Goal: Task Accomplishment & Management: Complete application form

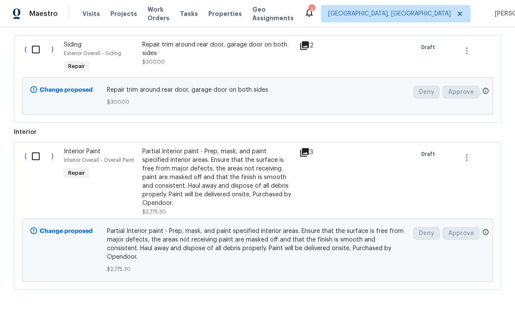
scroll to position [650, 0]
click at [28, 152] on input "checkbox" at bounding box center [39, 157] width 25 height 18
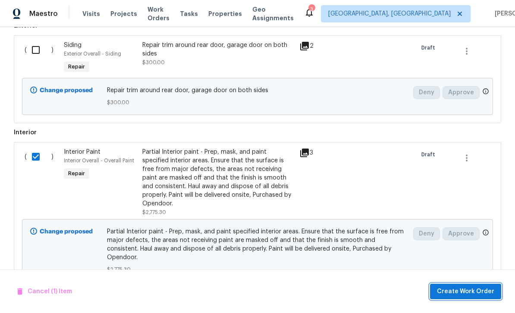
click at [464, 293] on span "Create Work Order" at bounding box center [465, 292] width 57 height 11
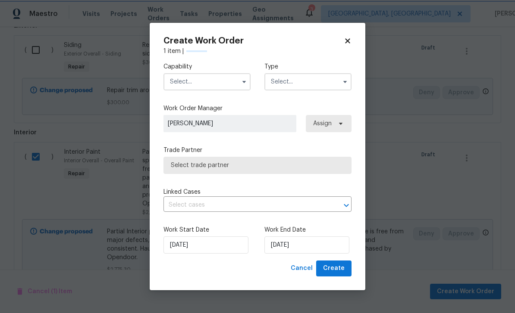
checkbox input "false"
click at [187, 78] on input "text" at bounding box center [206, 81] width 87 height 17
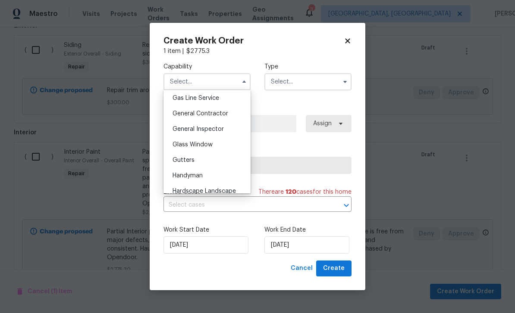
scroll to position [399, 0]
click at [213, 114] on span "General Contractor" at bounding box center [200, 113] width 56 height 6
type input "General Contractor"
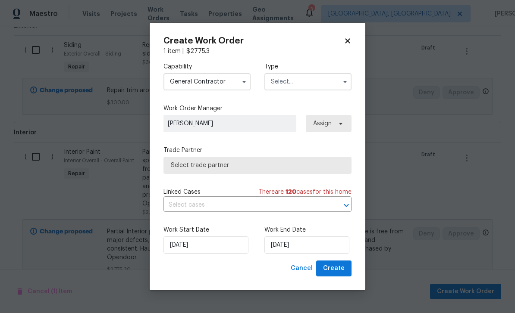
click at [312, 74] on input "text" at bounding box center [307, 81] width 87 height 17
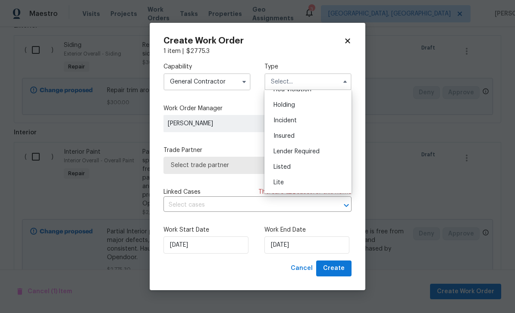
scroll to position [31, 0]
click at [305, 162] on div "Listed" at bounding box center [307, 163] width 83 height 16
type input "Listed"
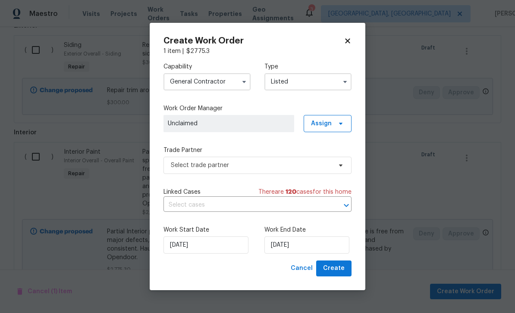
click at [255, 164] on span "Select trade partner" at bounding box center [251, 165] width 161 height 9
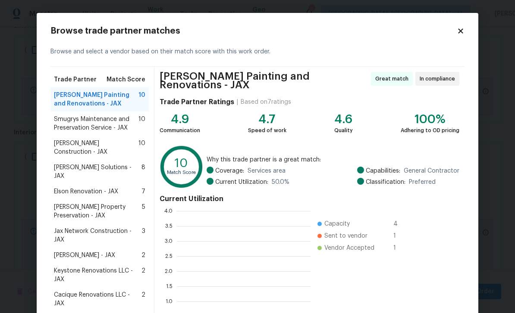
scroll to position [121, 134]
click at [92, 122] on span "Smugrys Maintenance and Preservation Service - JAX" at bounding box center [96, 123] width 84 height 17
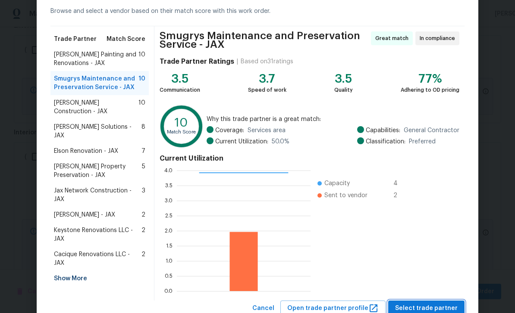
click at [433, 303] on button "Select trade partner" at bounding box center [426, 309] width 76 height 16
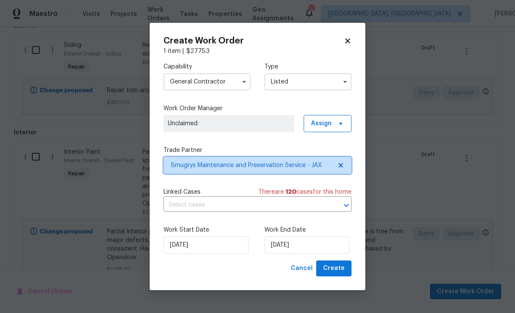
scroll to position [0, 0]
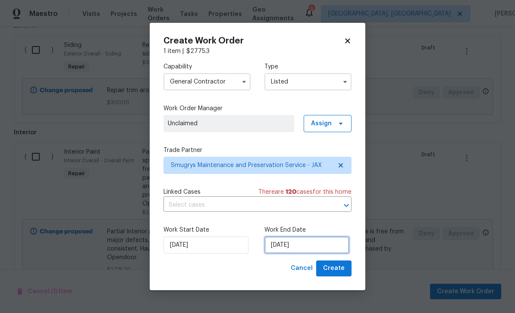
click at [307, 245] on input "[DATE]" at bounding box center [306, 245] width 85 height 17
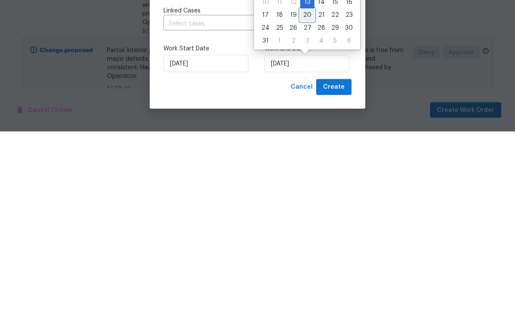
click at [303, 190] on div "20" at bounding box center [307, 196] width 14 height 12
type input "[DATE]"
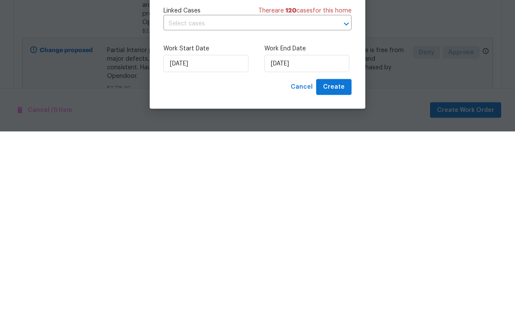
scroll to position [28, 0]
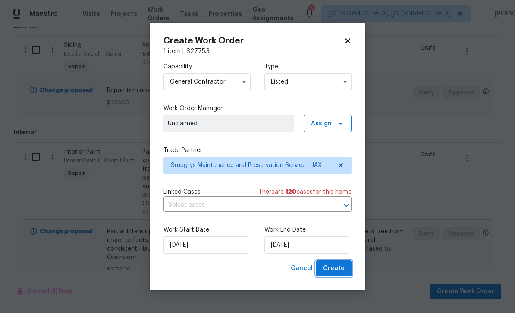
click at [335, 271] on span "Create" at bounding box center [334, 268] width 22 height 11
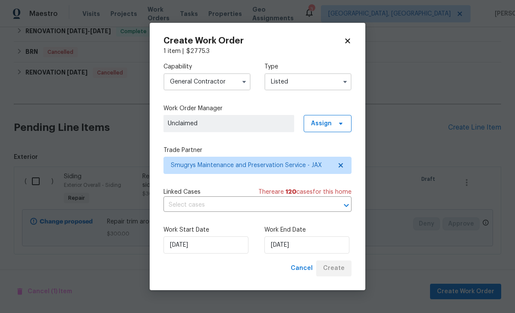
scroll to position [523, 0]
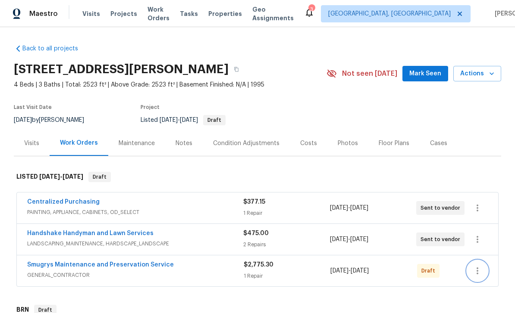
click at [477, 271] on icon "button" at bounding box center [477, 271] width 2 height 7
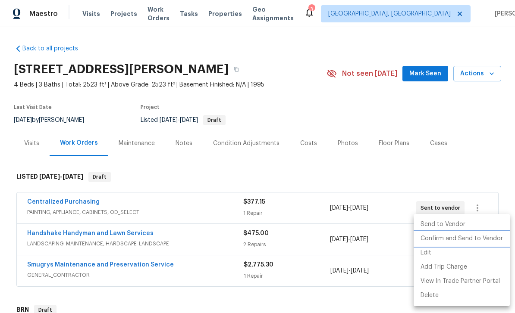
click at [471, 237] on li "Confirm and Send to Vendor" at bounding box center [461, 239] width 96 height 14
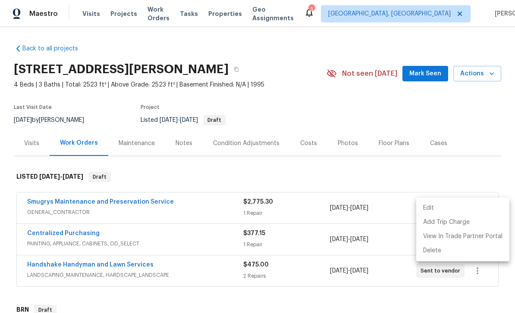
click at [436, 118] on div at bounding box center [257, 156] width 515 height 313
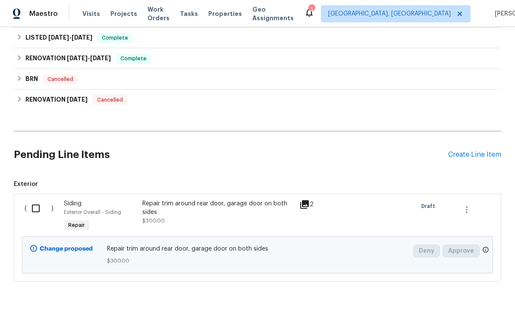
scroll to position [523, 0]
click at [462, 157] on div "Create Line Item" at bounding box center [474, 155] width 53 height 8
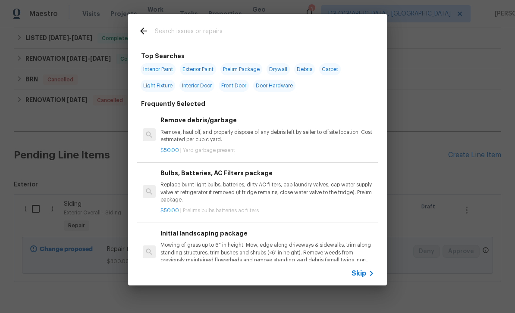
click at [222, 28] on input "text" at bounding box center [246, 32] width 183 height 13
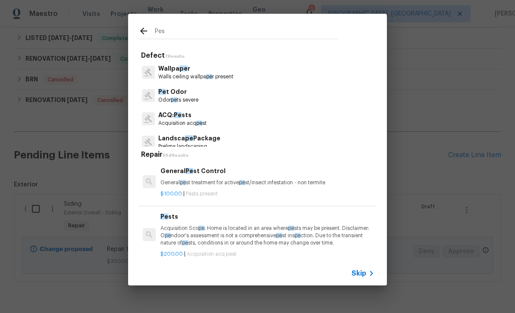
type input "Pest"
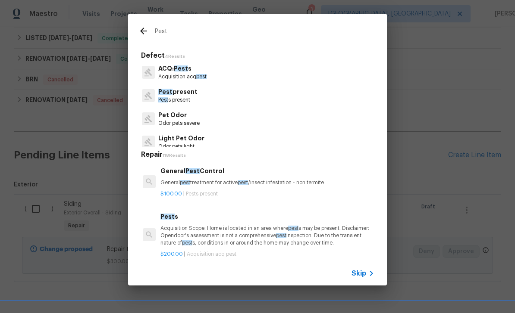
click at [180, 97] on p "Pest s present" at bounding box center [177, 100] width 39 height 7
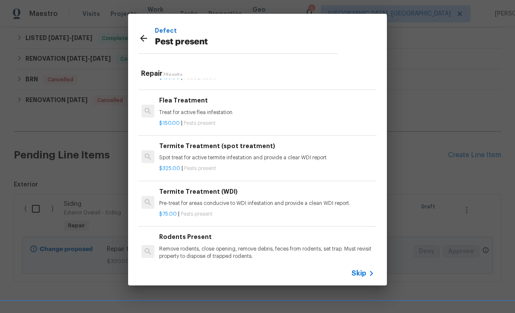
scroll to position [80, 1]
click at [244, 149] on h6 "Termite Treatment (spot treatment)" at bounding box center [266, 146] width 214 height 9
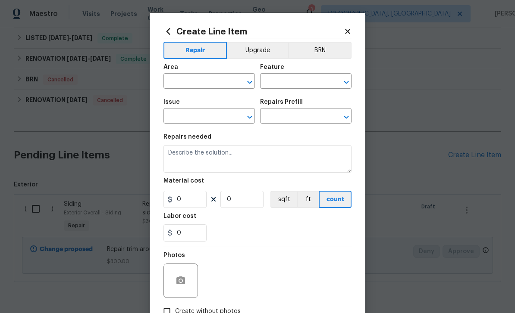
type input "Pests"
type input "Pest present"
type input "Termite Treatment (spot treatment) $325.00"
type textarea "Spot treat for active termite infestation and provide a clear WDI report"
type input "325"
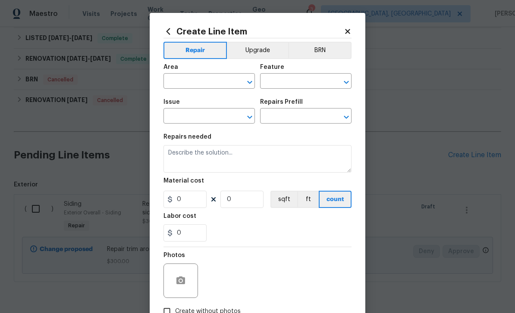
type input "1"
click at [205, 81] on input "text" at bounding box center [196, 81] width 67 height 13
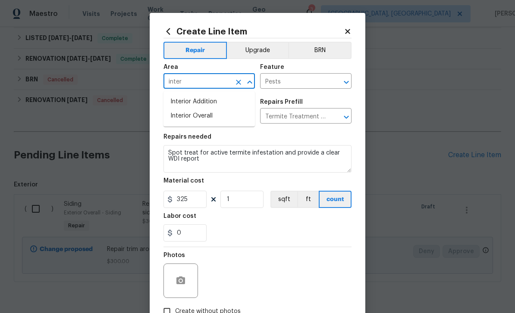
click at [205, 115] on li "Interior Overall" at bounding box center [208, 116] width 91 height 14
type input "Interior Overall"
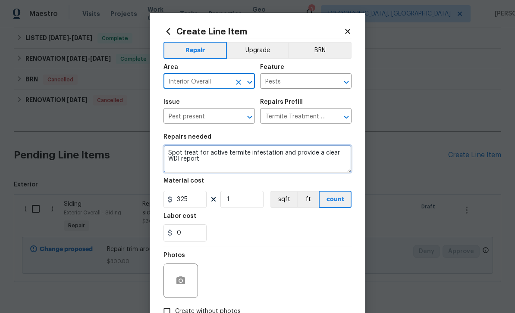
click at [180, 149] on textarea "Spot treat for active termite infestation and provide a clear WDI report" at bounding box center [257, 159] width 188 height 28
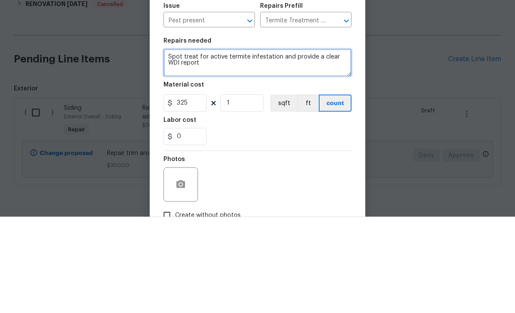
click at [220, 145] on textarea "Spot treat for active termite infestation and provide a clear WDI report" at bounding box center [257, 159] width 188 height 28
type textarea "Spot treat"
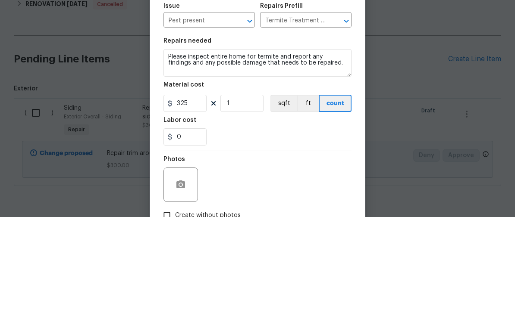
scroll to position [28, 0]
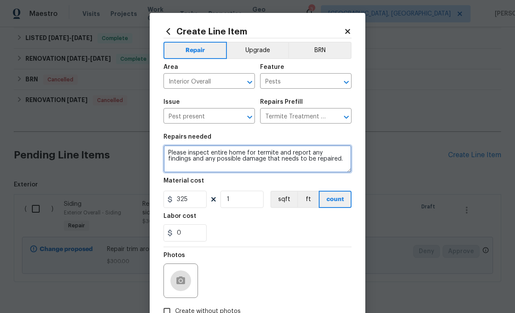
type textarea "Please inspect entire home for termite and report any findings and any possible…"
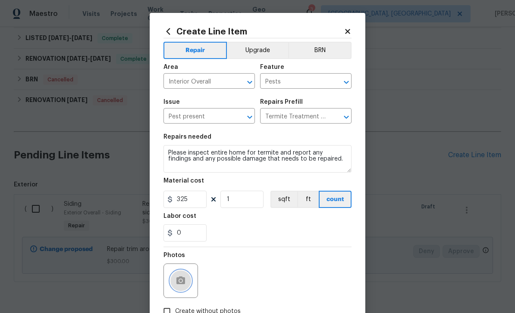
click at [182, 278] on icon "button" at bounding box center [180, 281] width 10 height 10
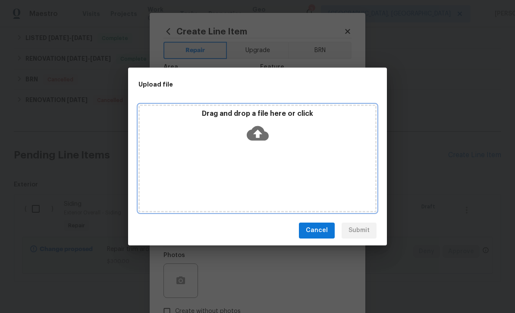
click at [256, 129] on icon at bounding box center [258, 133] width 22 height 15
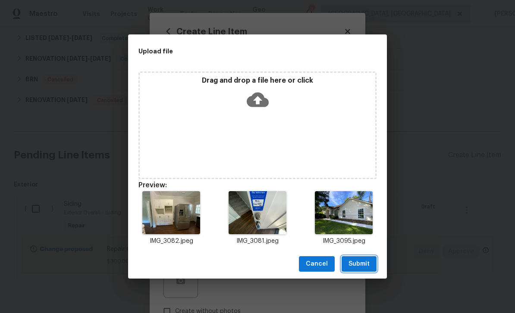
click at [361, 270] on button "Submit" at bounding box center [358, 264] width 35 height 16
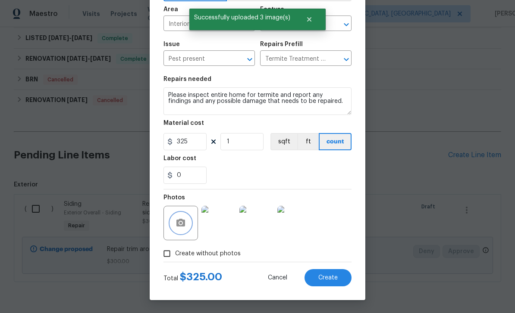
scroll to position [59, 0]
click at [328, 282] on button "Create" at bounding box center [327, 277] width 47 height 17
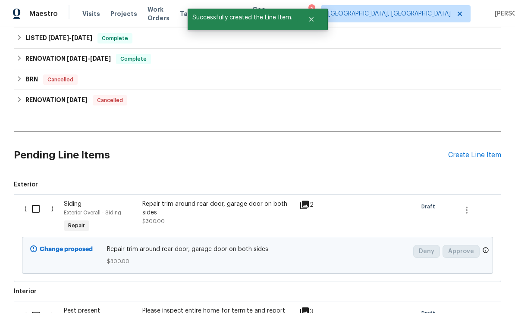
click at [37, 307] on input "checkbox" at bounding box center [39, 316] width 25 height 18
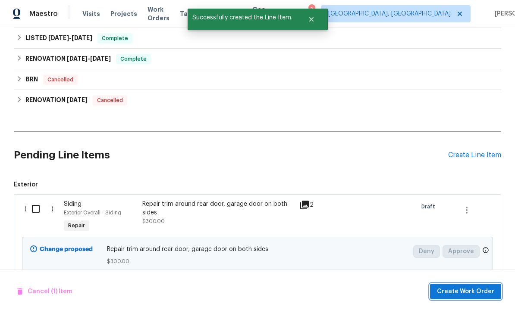
click at [469, 291] on span "Create Work Order" at bounding box center [465, 292] width 57 height 11
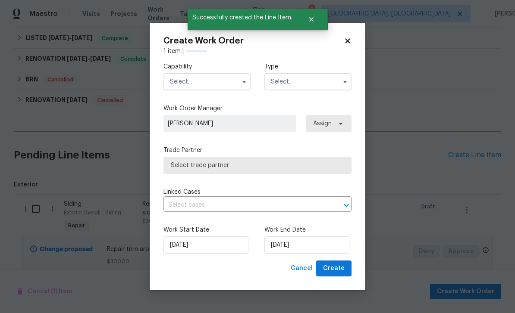
checkbox input "false"
click at [197, 79] on input "text" at bounding box center [206, 81] width 87 height 17
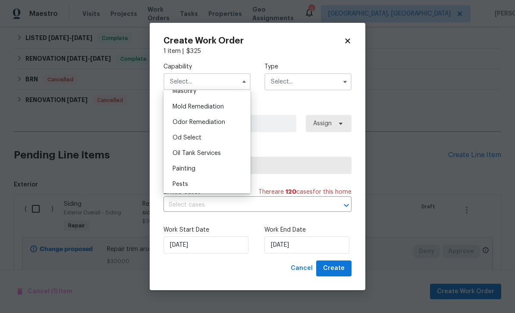
scroll to position [698, 0]
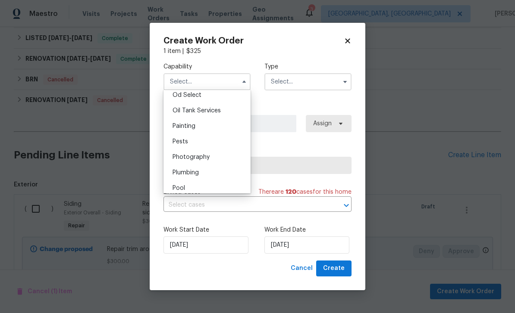
click at [212, 138] on div "Pests" at bounding box center [206, 142] width 83 height 16
type input "Pests"
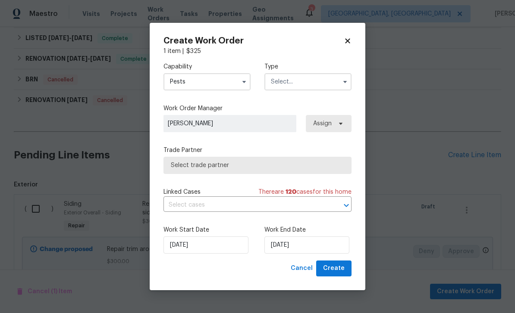
click at [309, 81] on input "text" at bounding box center [307, 81] width 87 height 17
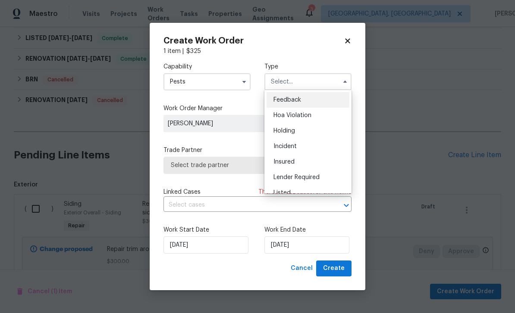
scroll to position [36, 0]
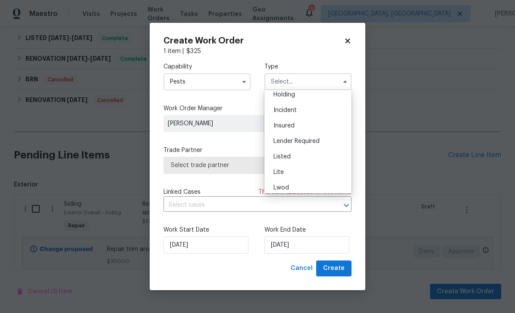
click at [303, 160] on div "Listed" at bounding box center [307, 157] width 83 height 16
type input "Listed"
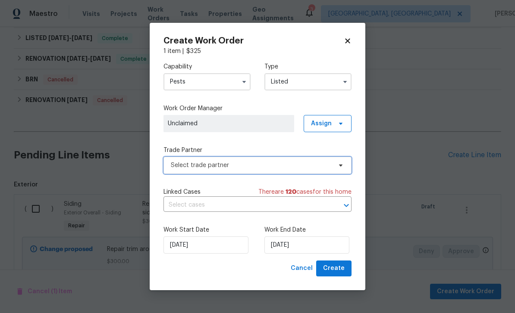
click at [266, 164] on span "Select trade partner" at bounding box center [251, 165] width 161 height 9
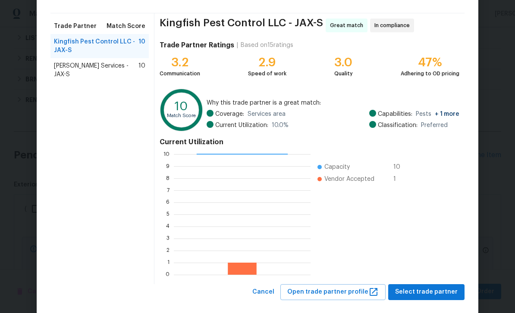
scroll to position [56, 0]
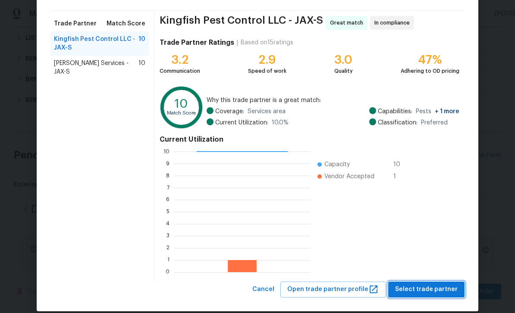
click at [437, 291] on span "Select trade partner" at bounding box center [426, 289] width 62 height 11
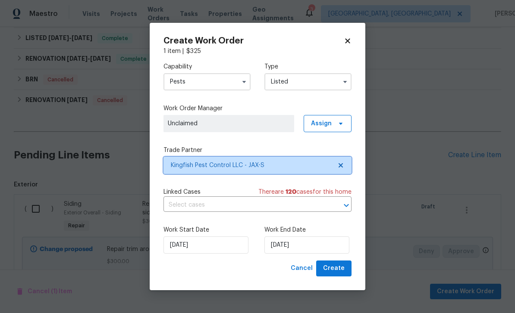
scroll to position [0, 0]
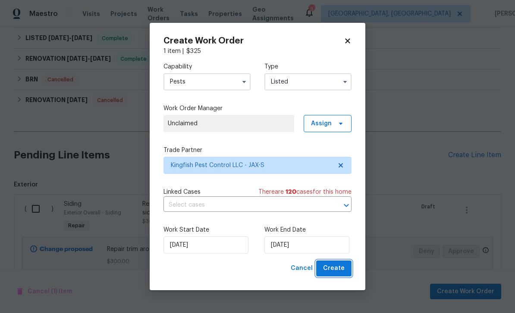
click at [328, 266] on span "Create" at bounding box center [334, 268] width 22 height 11
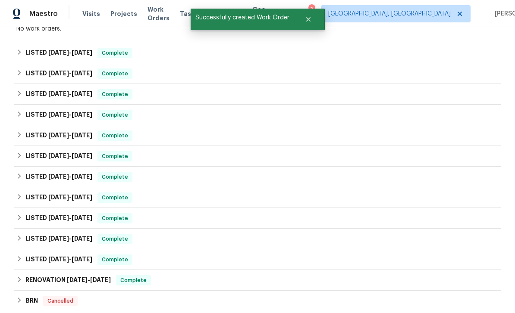
scroll to position [313, 0]
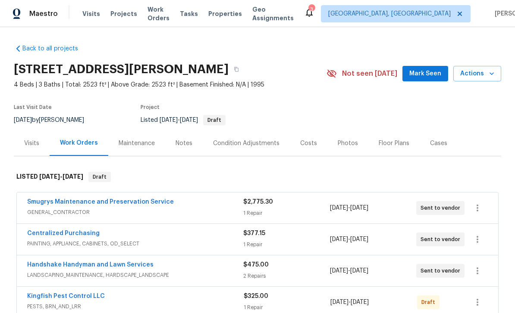
scroll to position [157, 0]
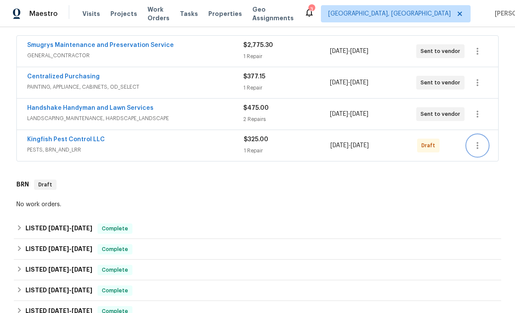
click at [481, 146] on icon "button" at bounding box center [477, 145] width 10 height 10
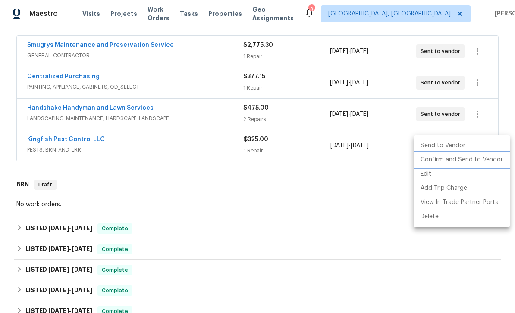
click at [469, 159] on li "Confirm and Send to Vendor" at bounding box center [461, 160] width 96 height 14
